Goal: Information Seeking & Learning: Check status

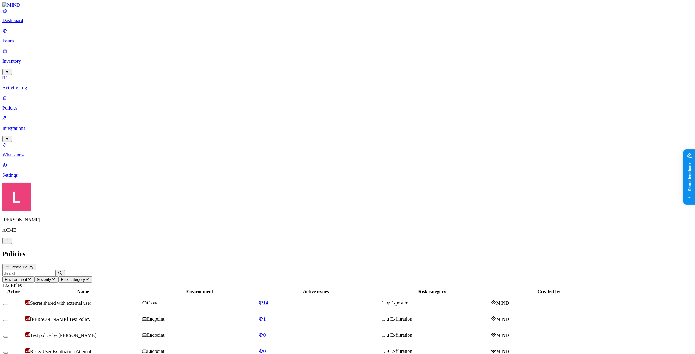
click at [25, 23] on p "Dashboard" at bounding box center [347, 20] width 691 height 5
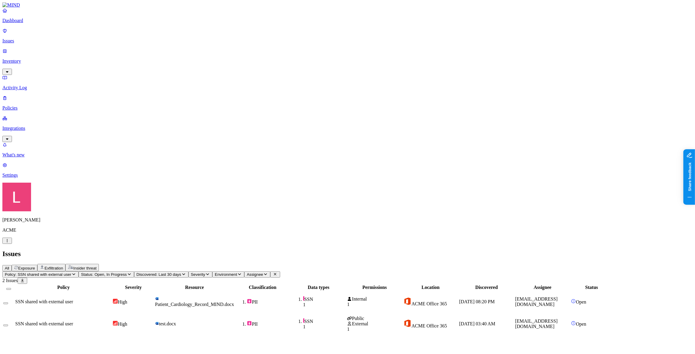
click at [112, 322] on div "SSN shared with external user" at bounding box center [63, 324] width 97 height 5
click at [295, 264] on div "All Exposure Exfiltration Insider threat" at bounding box center [347, 267] width 691 height 7
click at [112, 322] on div "SSN shared with external user" at bounding box center [63, 324] width 97 height 5
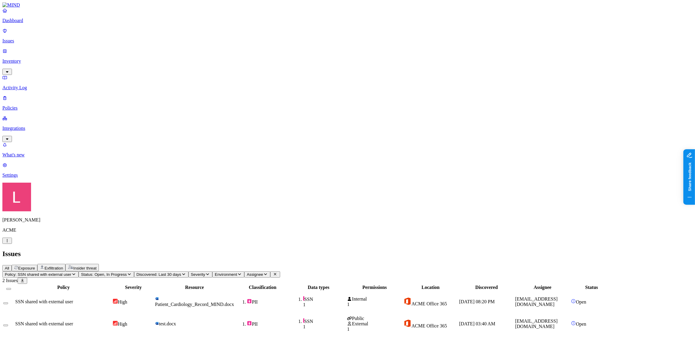
click at [37, 8] on link at bounding box center [347, 4] width 691 height 5
